Goal: Task Accomplishment & Management: Manage account settings

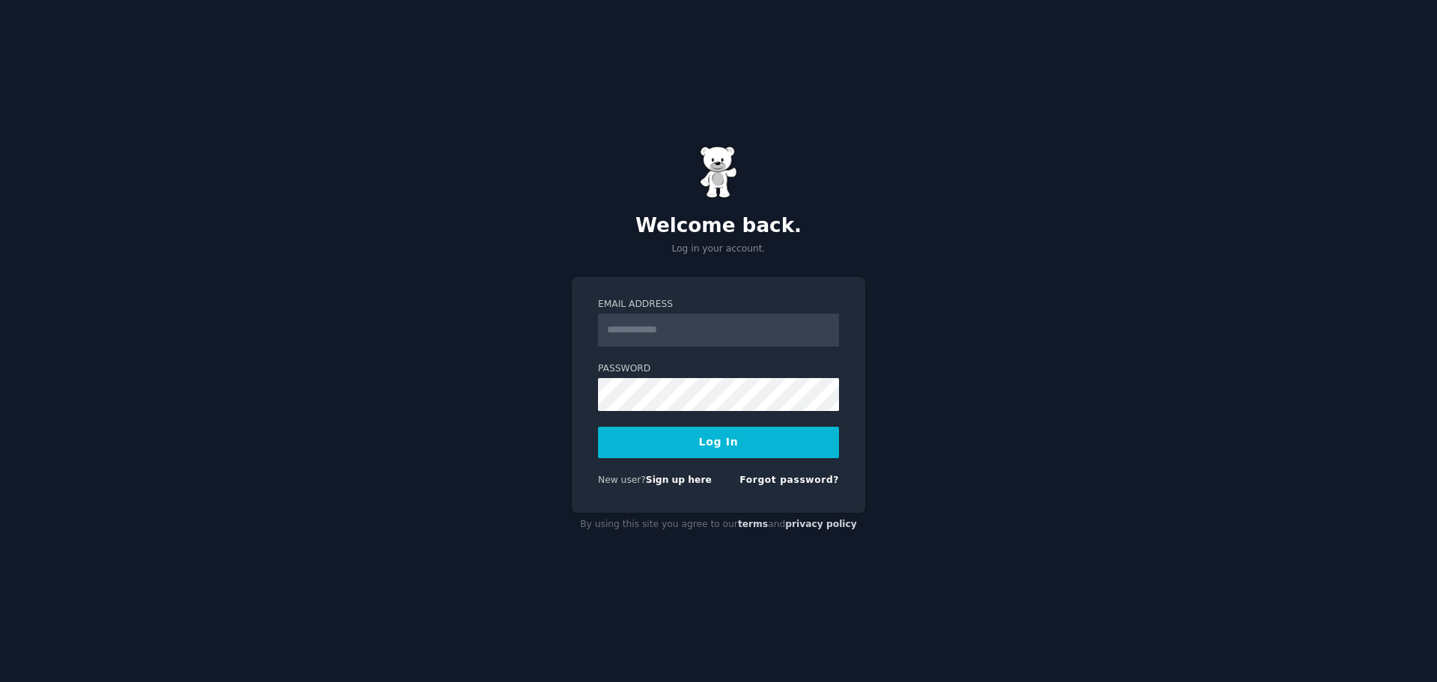
click at [749, 333] on input "Email Address" at bounding box center [718, 330] width 241 height 33
type input "**********"
click at [729, 437] on button "Log In" at bounding box center [718, 442] width 241 height 31
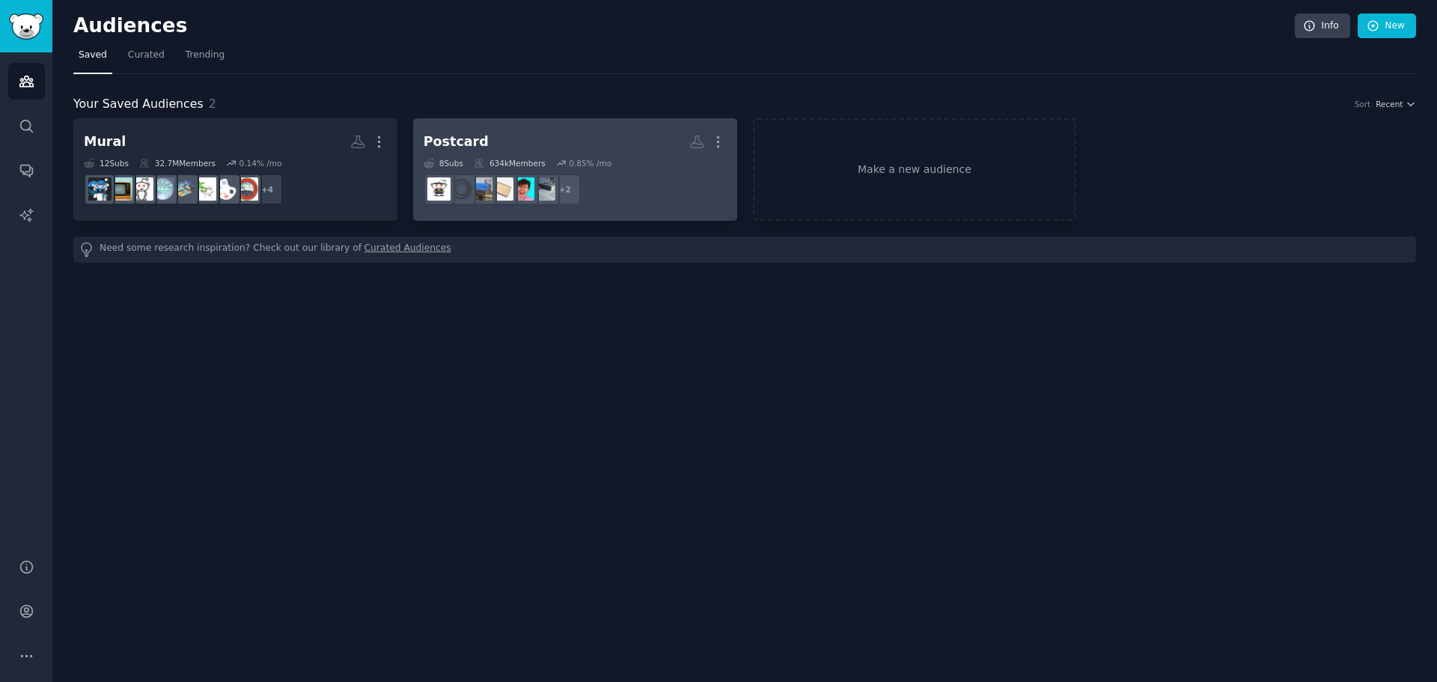
click at [641, 171] on dd "+ 2" at bounding box center [575, 189] width 303 height 42
